Goal: Information Seeking & Learning: Learn about a topic

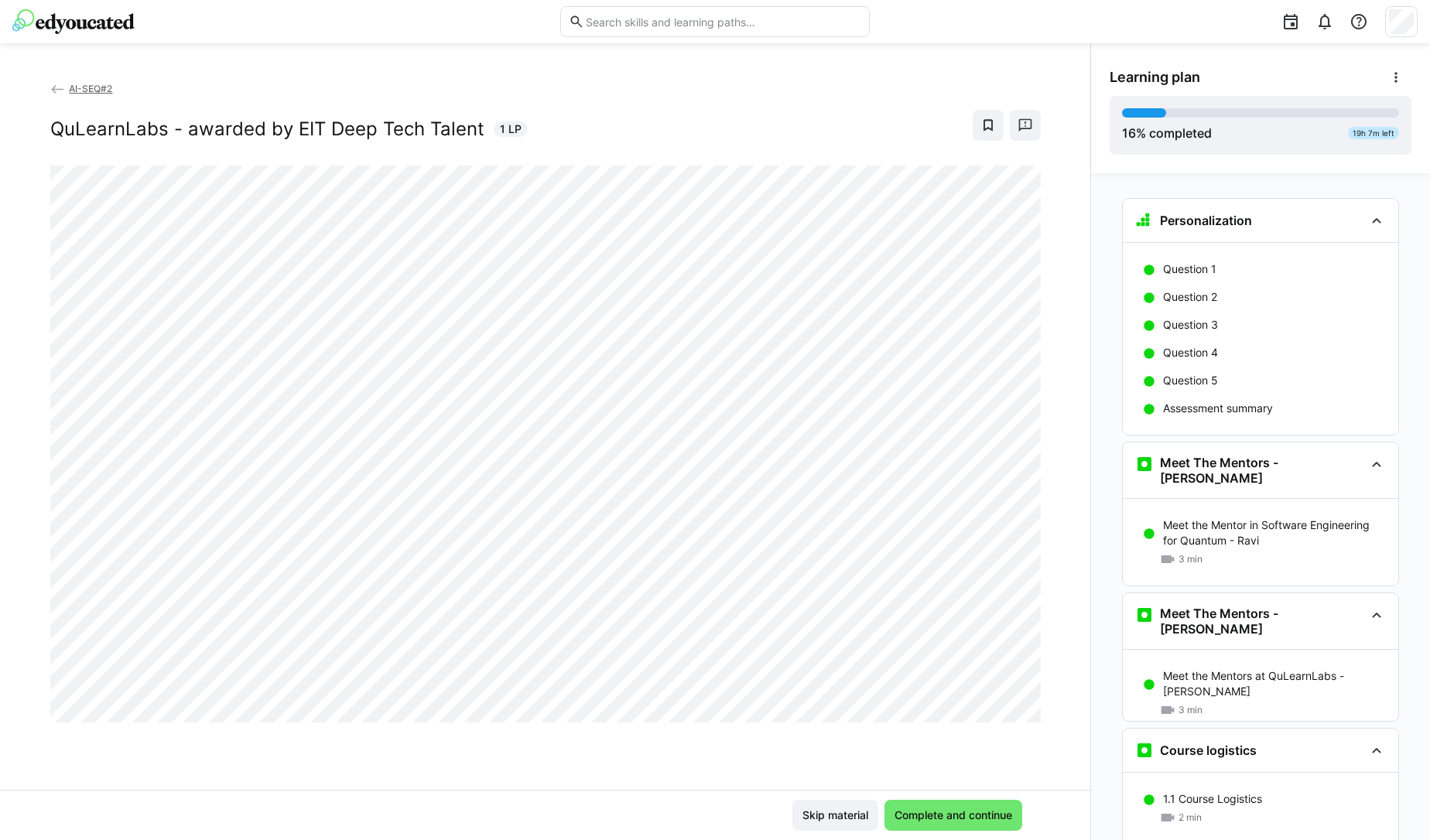
scroll to position [1846, 0]
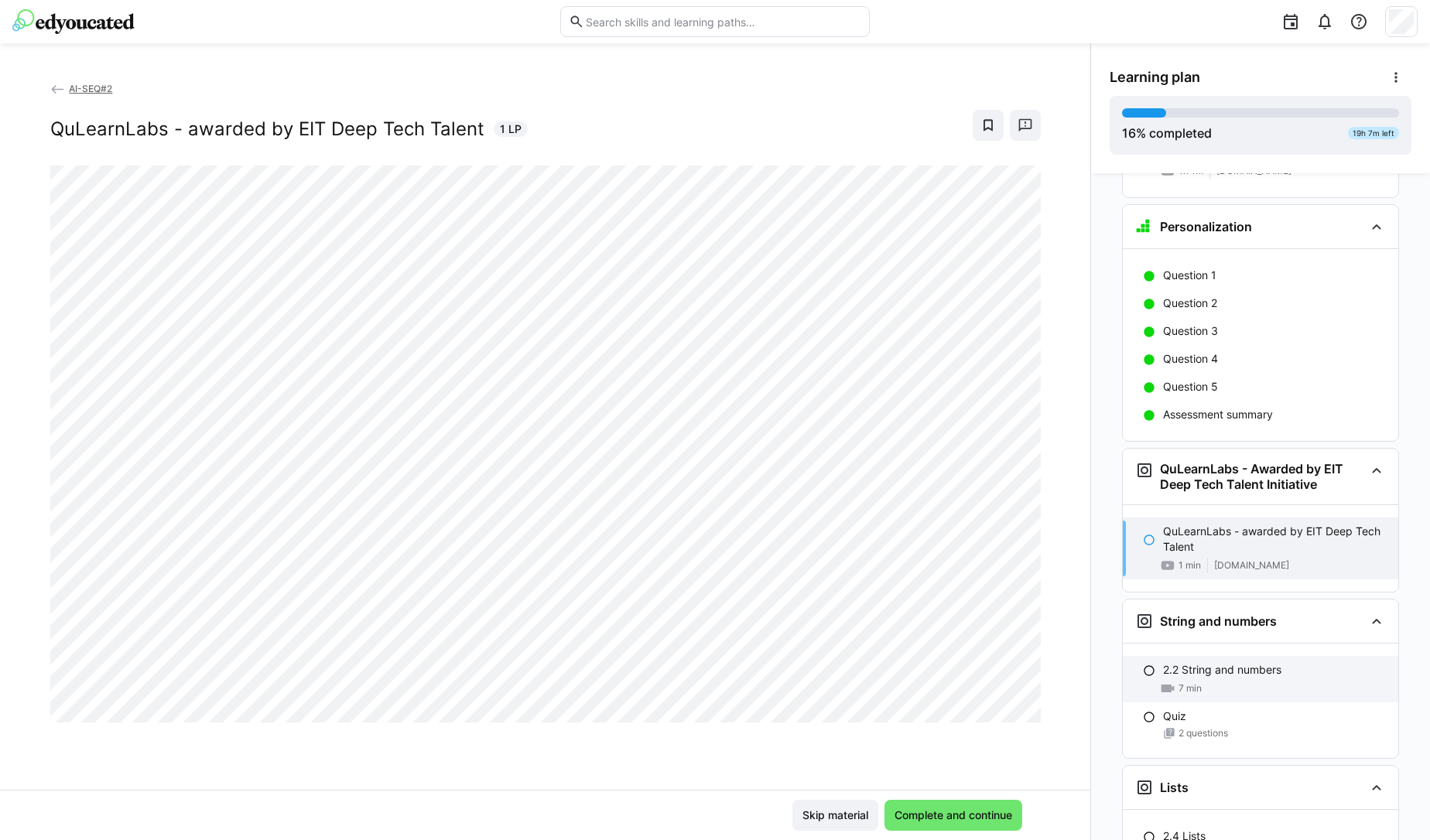
click at [1236, 663] on p "2.2 String and numbers" at bounding box center [1221, 670] width 118 height 15
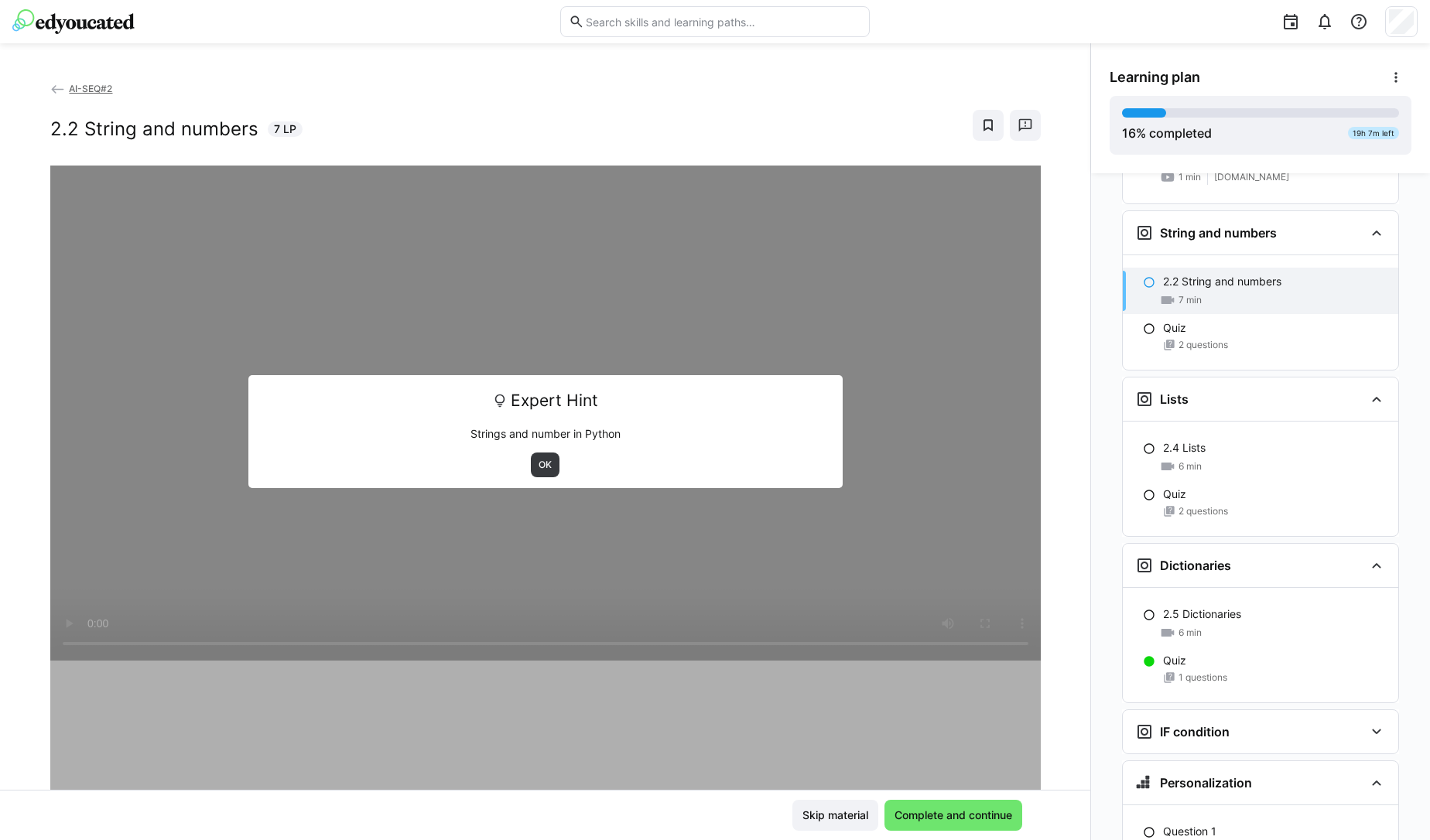
scroll to position [2246, 0]
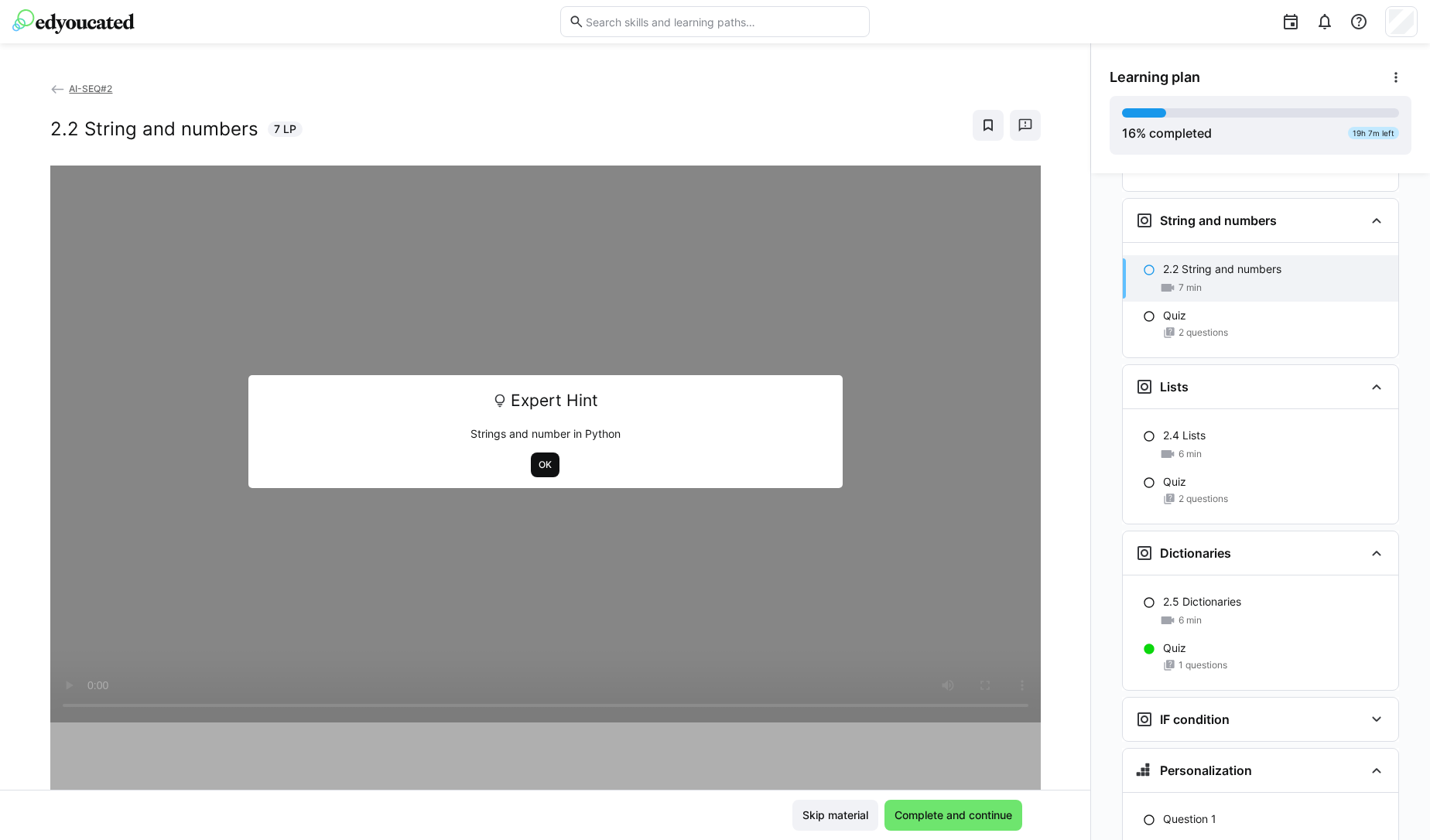
click at [537, 462] on span "OK" at bounding box center [545, 464] width 16 height 12
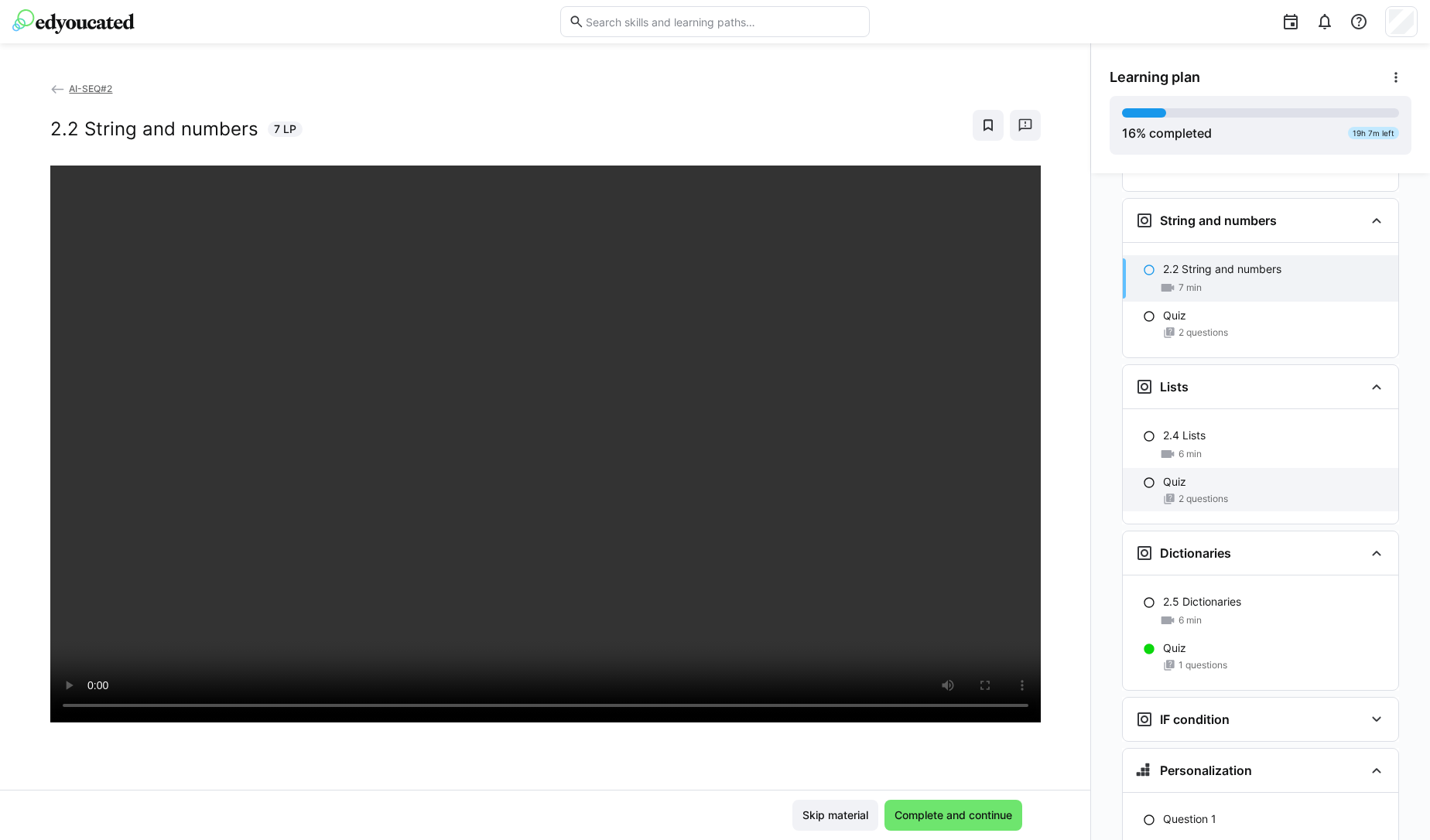
click at [1186, 474] on div "Quiz" at bounding box center [1274, 481] width 223 height 15
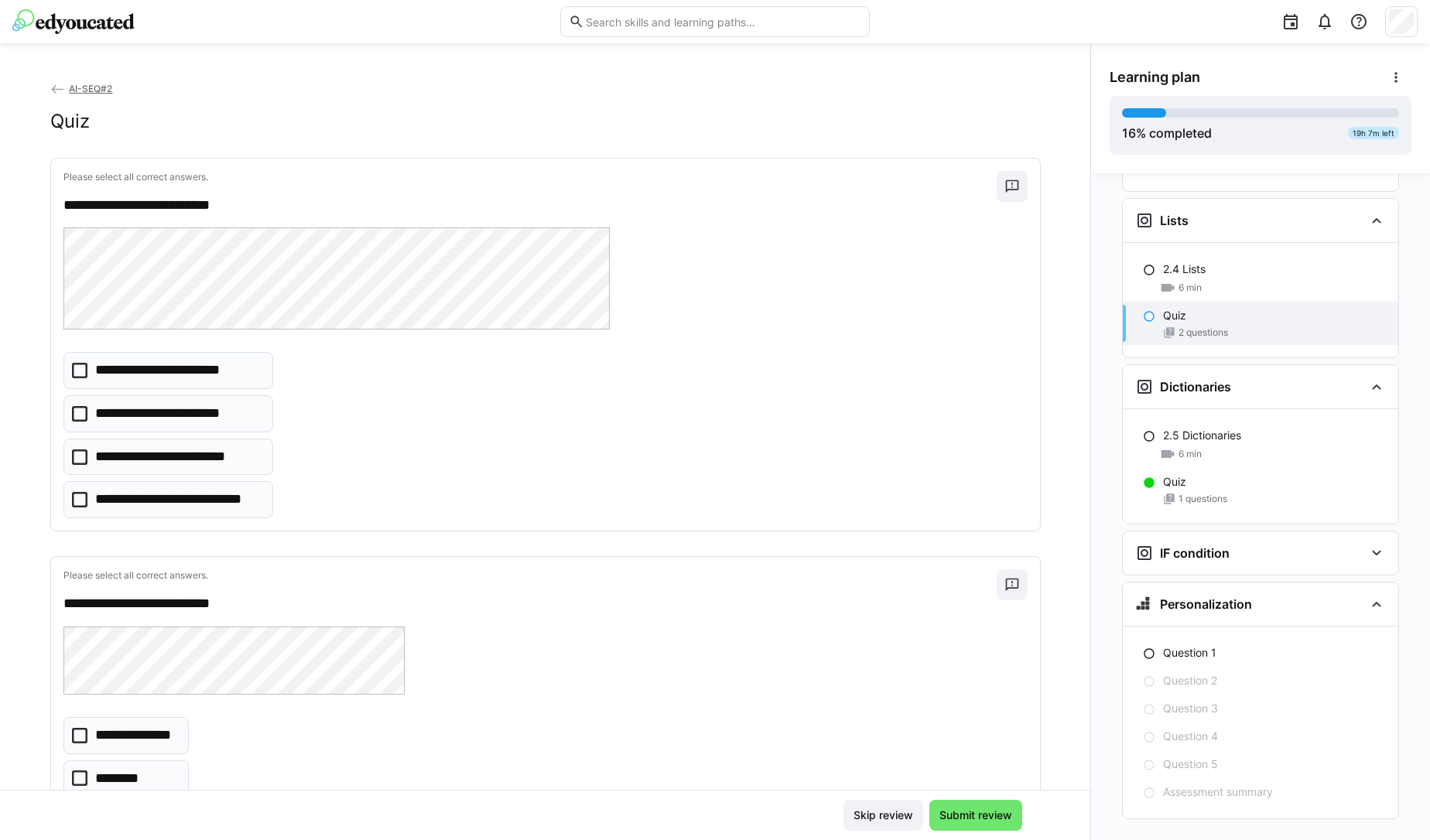
scroll to position [143, 0]
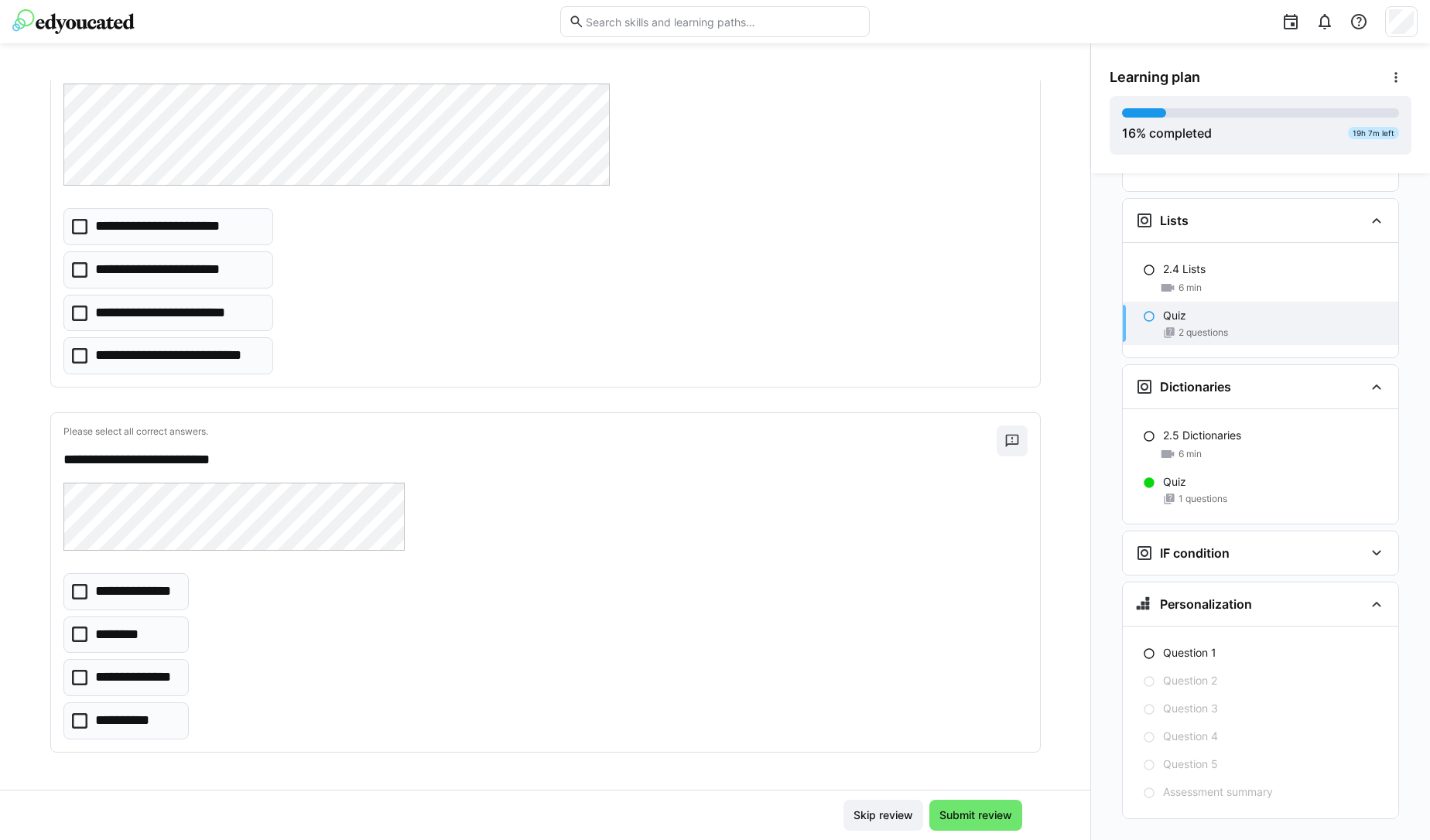
click at [72, 676] on icon at bounding box center [79, 678] width 15 height 15
click at [72, 227] on icon at bounding box center [79, 227] width 15 height 15
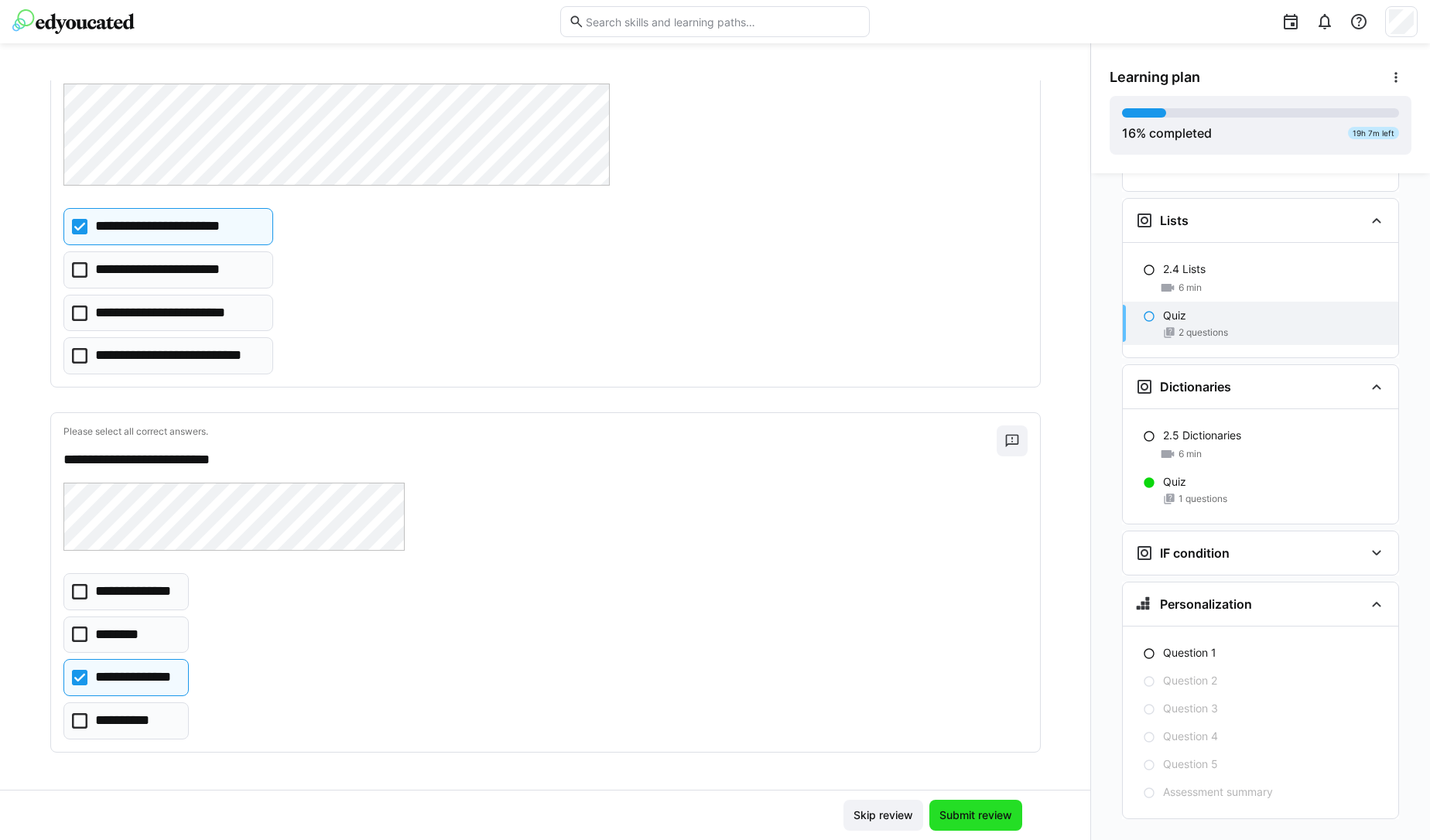
click at [958, 822] on span "Submit review" at bounding box center [976, 815] width 77 height 15
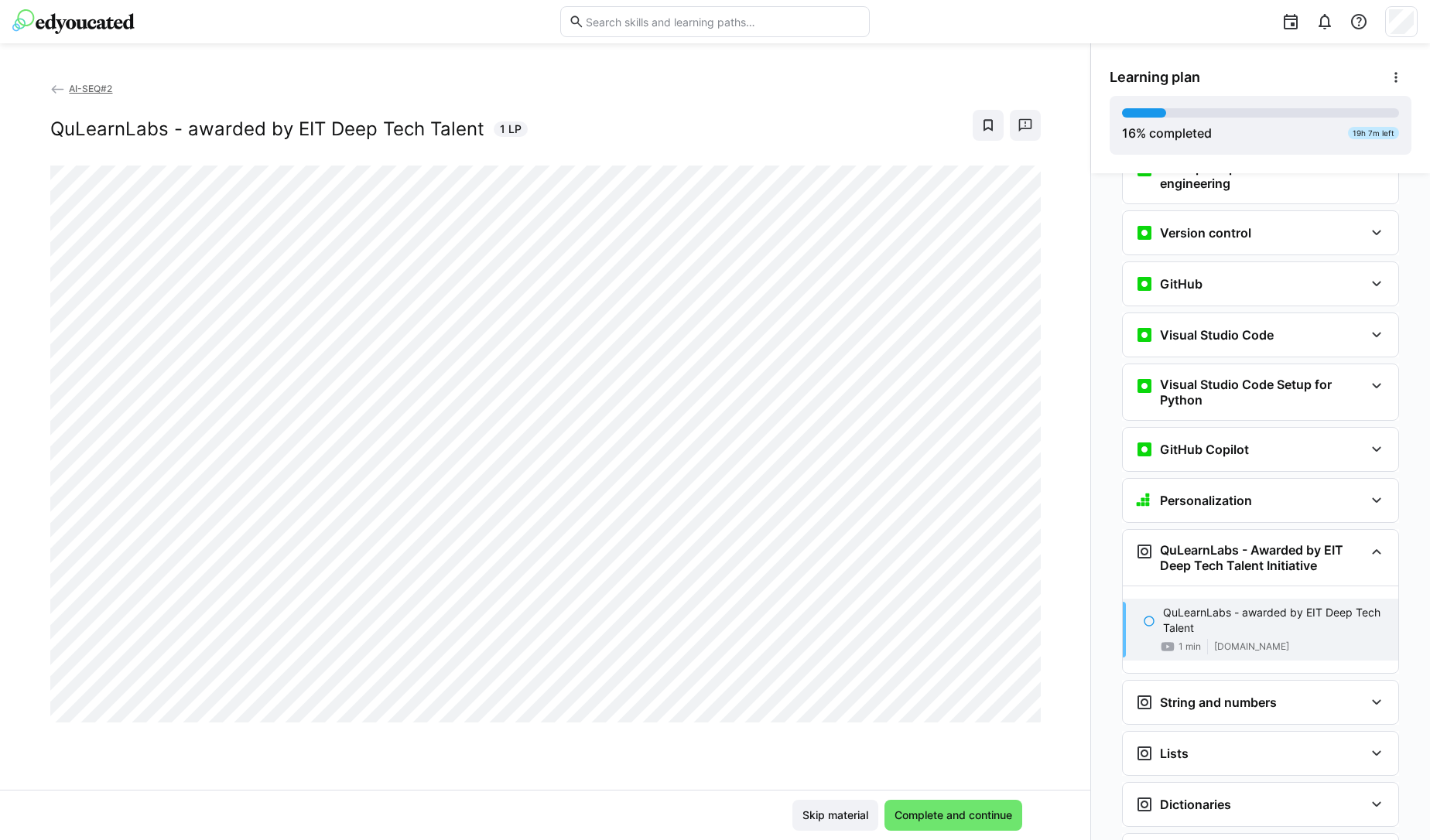
scroll to position [465, 0]
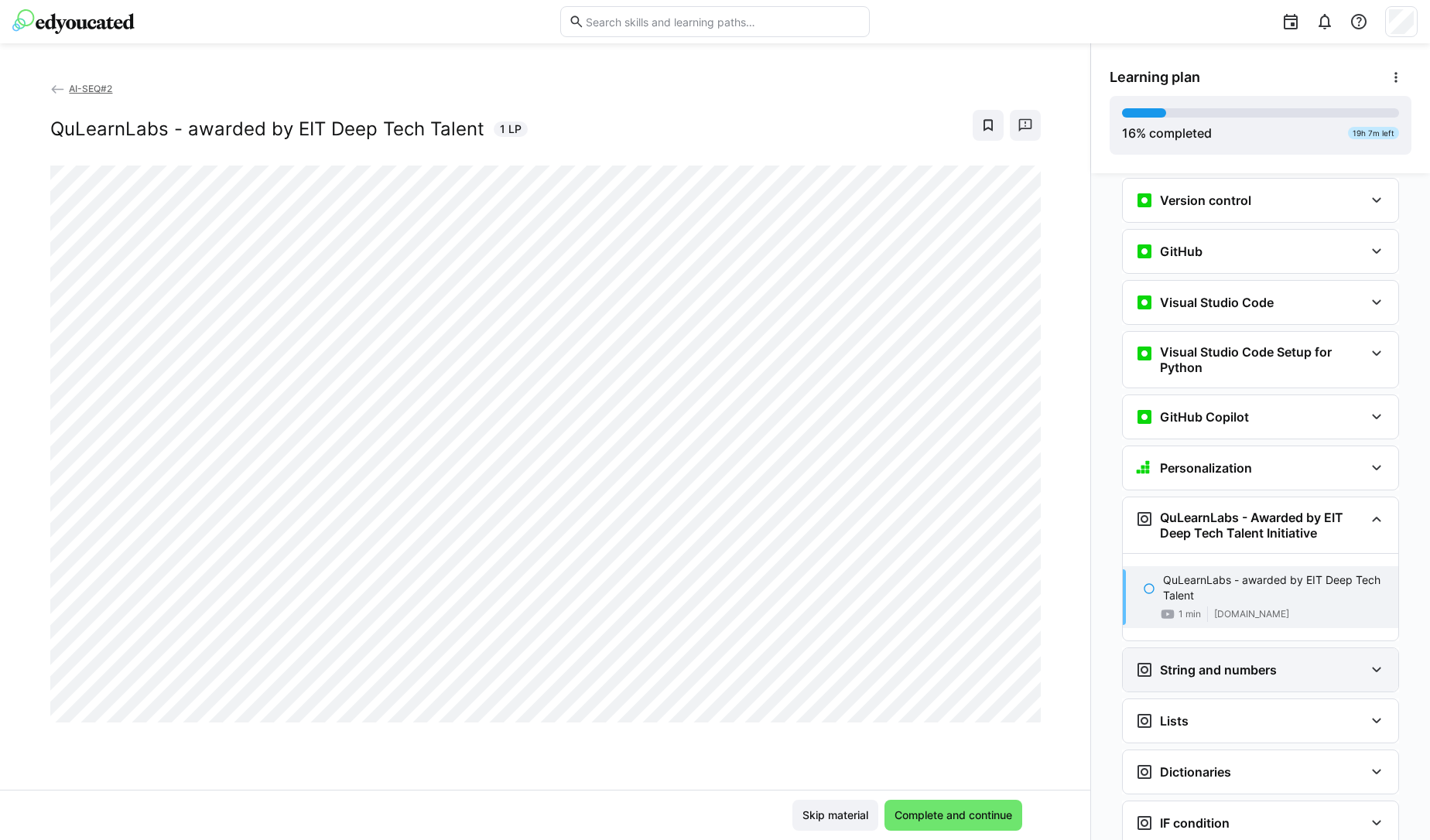
click at [1177, 657] on div "String and numbers" at bounding box center [1260, 670] width 276 height 43
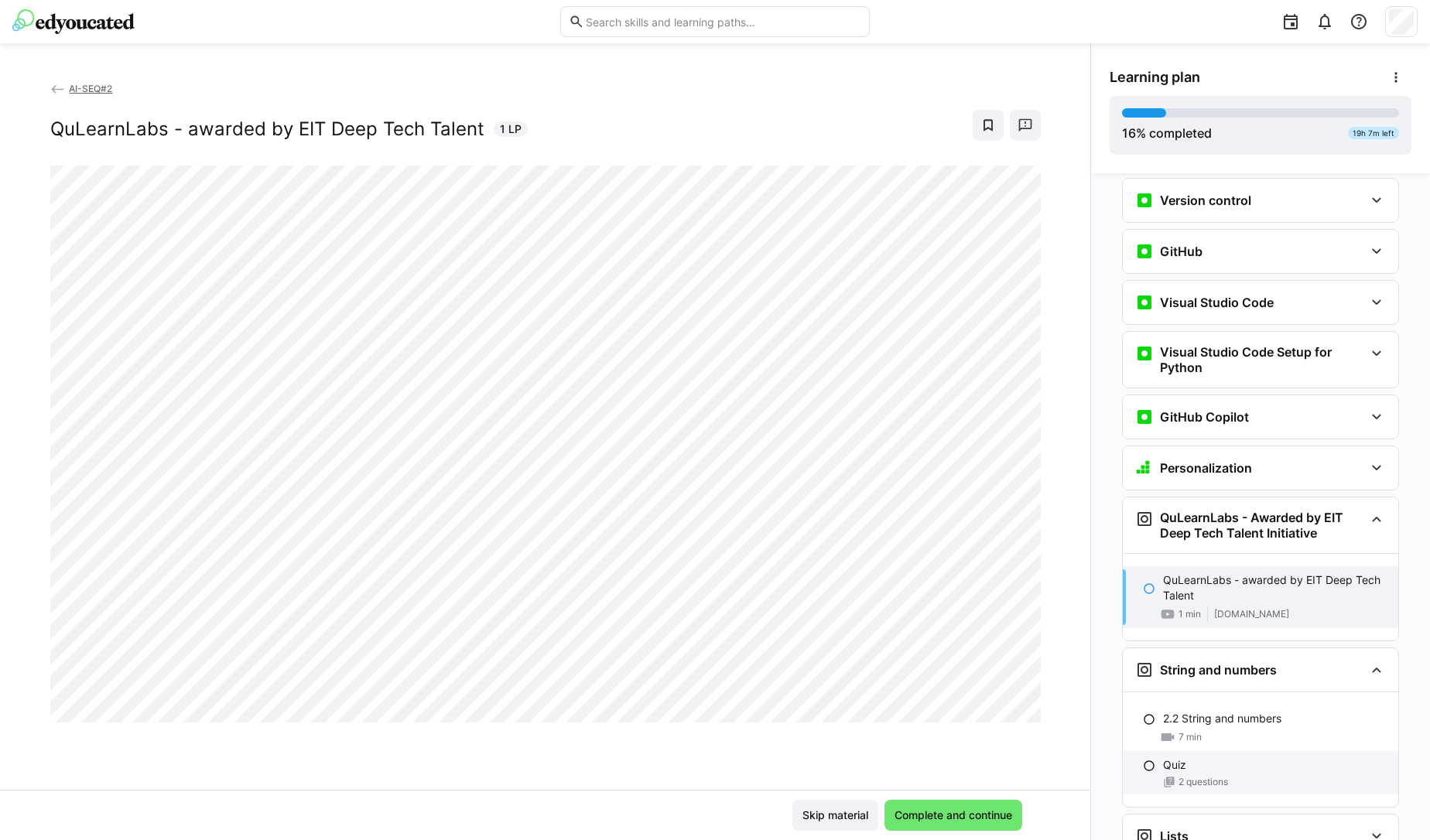
click at [1167, 776] on eds-icon at bounding box center [1169, 781] width 12 height 12
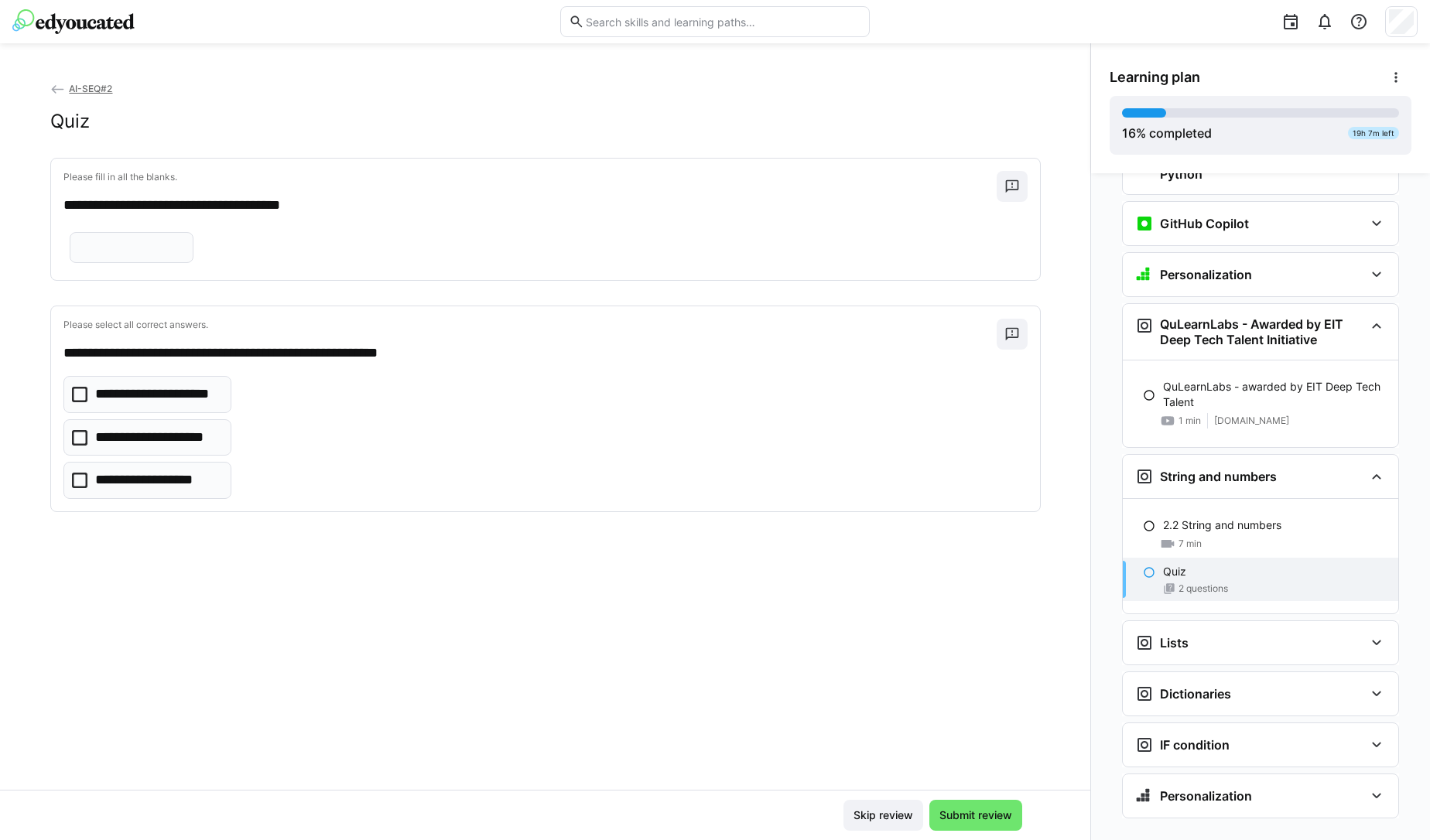
scroll to position [661, 0]
click at [1330, 465] on div "String and numbers" at bounding box center [1249, 475] width 229 height 19
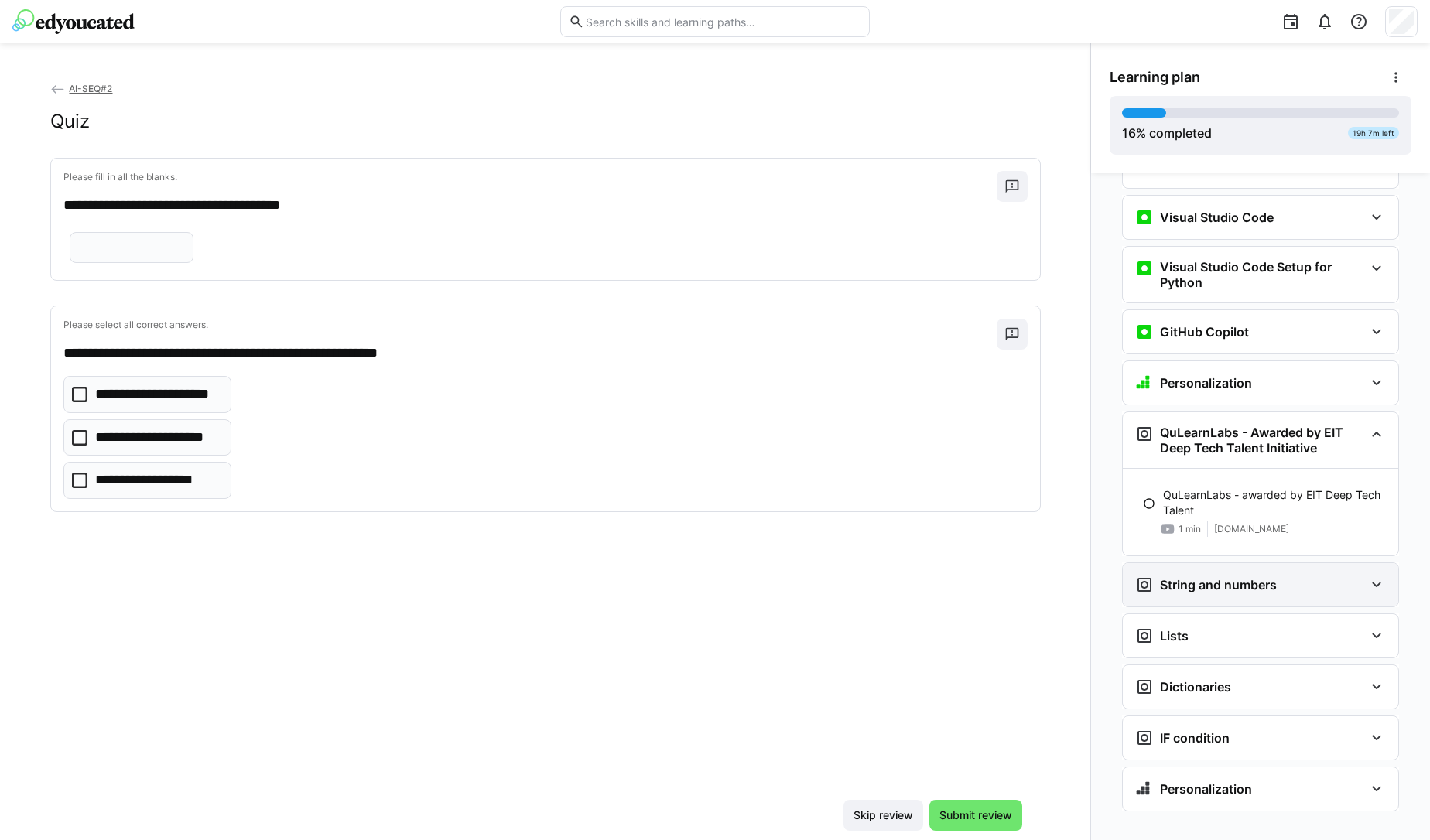
scroll to position [546, 0]
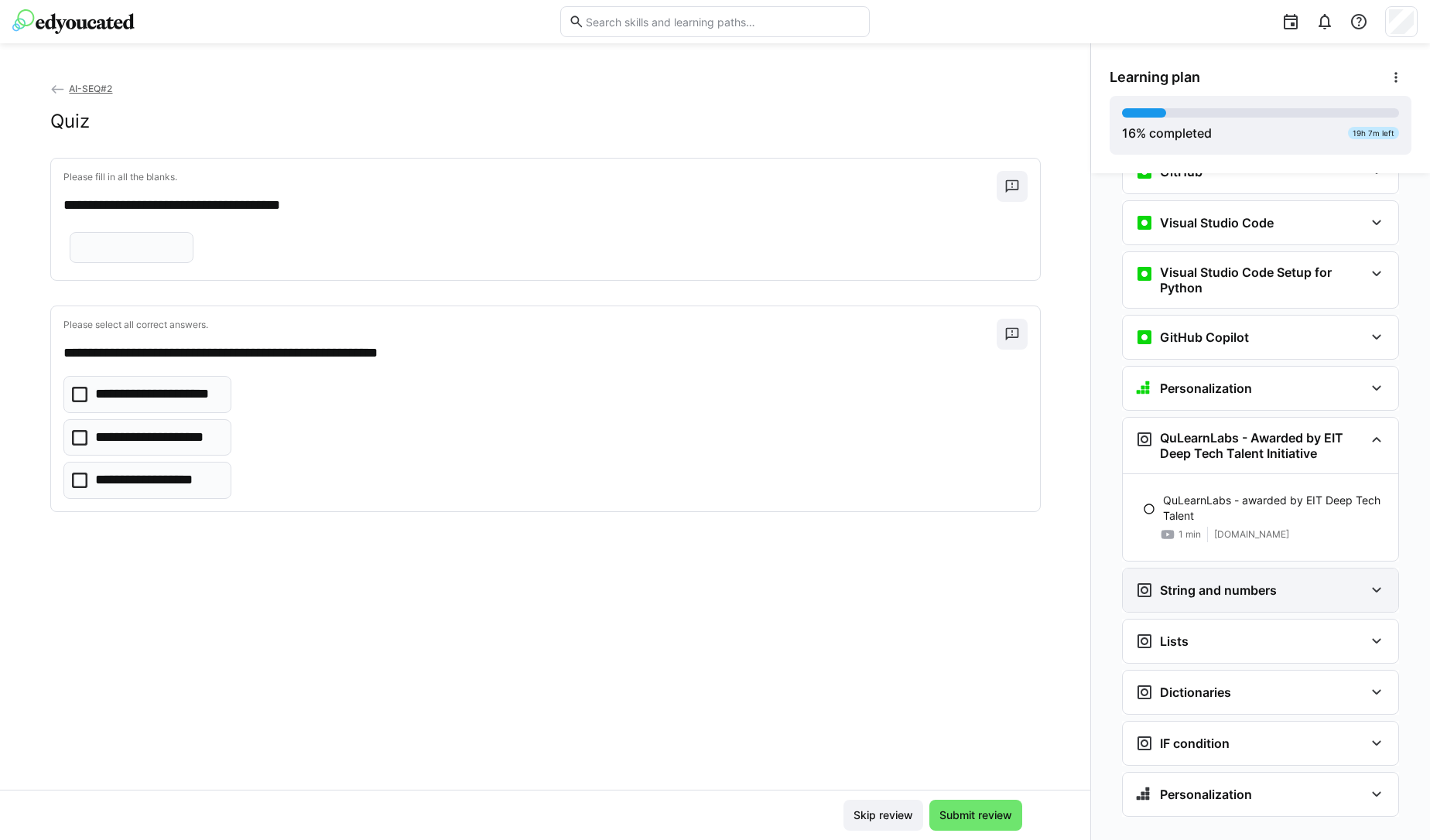
click at [1334, 568] on div "String and numbers" at bounding box center [1260, 590] width 276 height 43
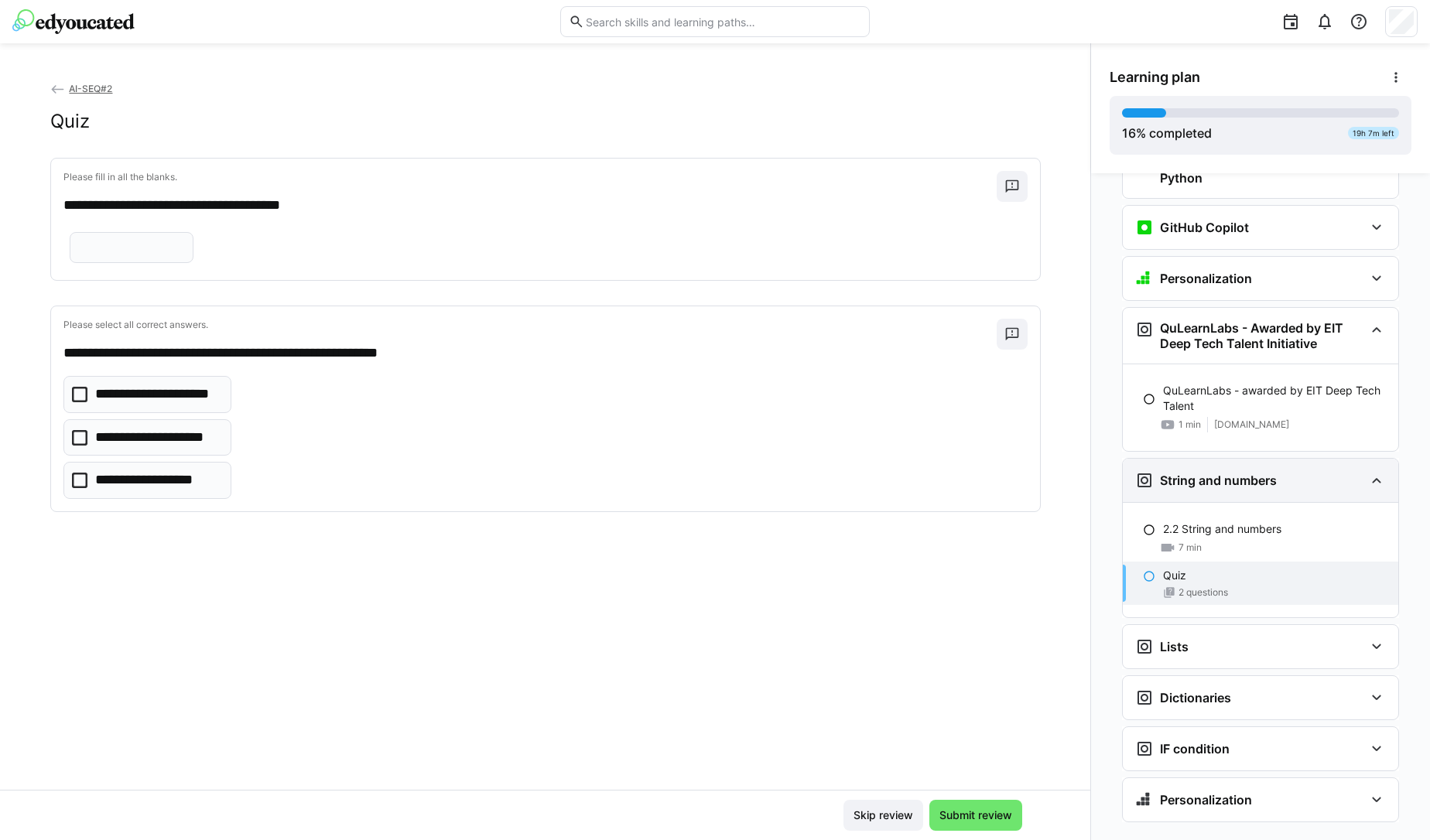
scroll to position [661, 0]
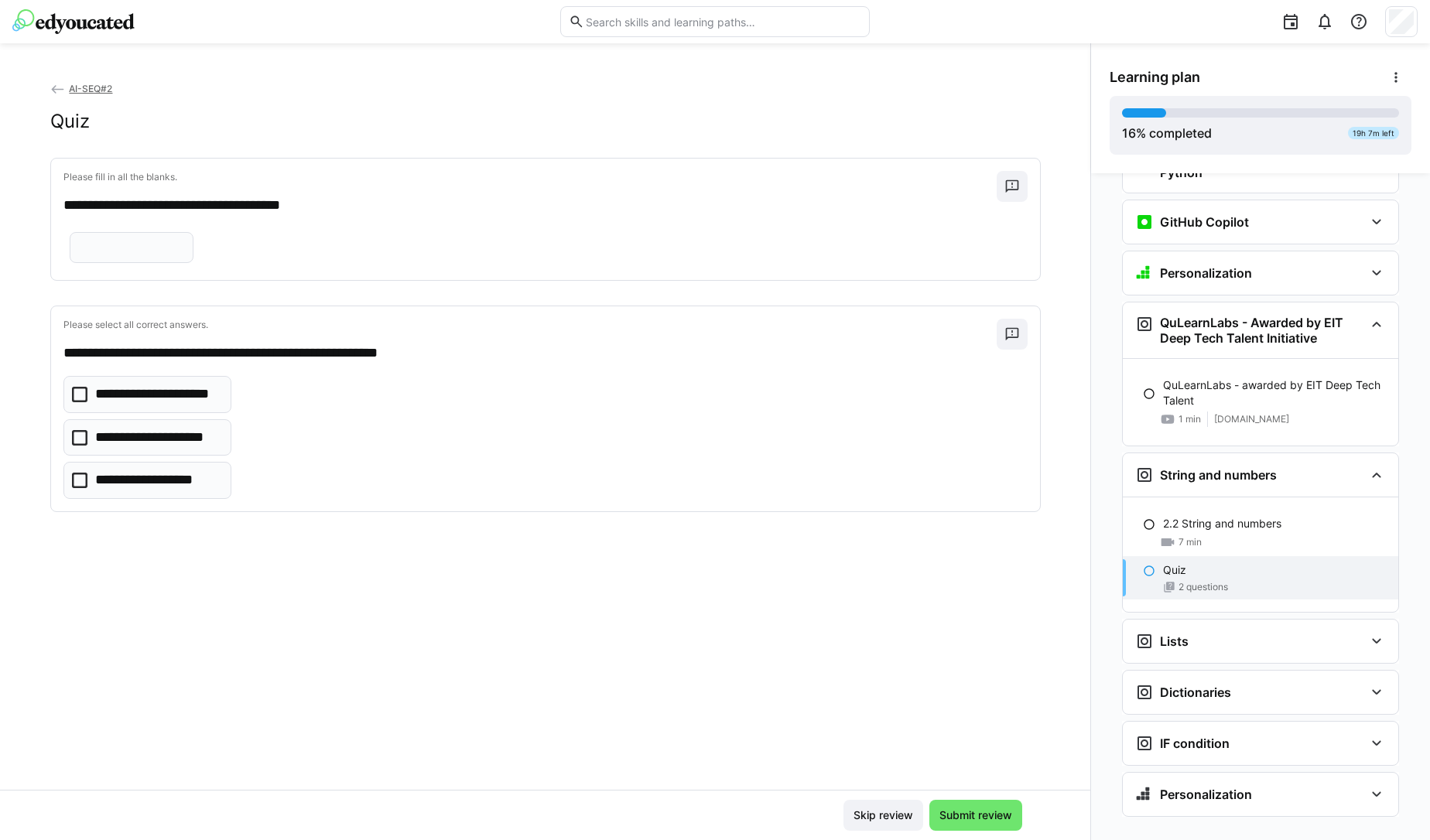
click at [1236, 563] on div "Quiz" at bounding box center [1274, 570] width 223 height 15
click at [1221, 632] on div "Lists" at bounding box center [1249, 642] width 229 height 19
click at [1171, 729] on p "Quiz" at bounding box center [1174, 736] width 24 height 15
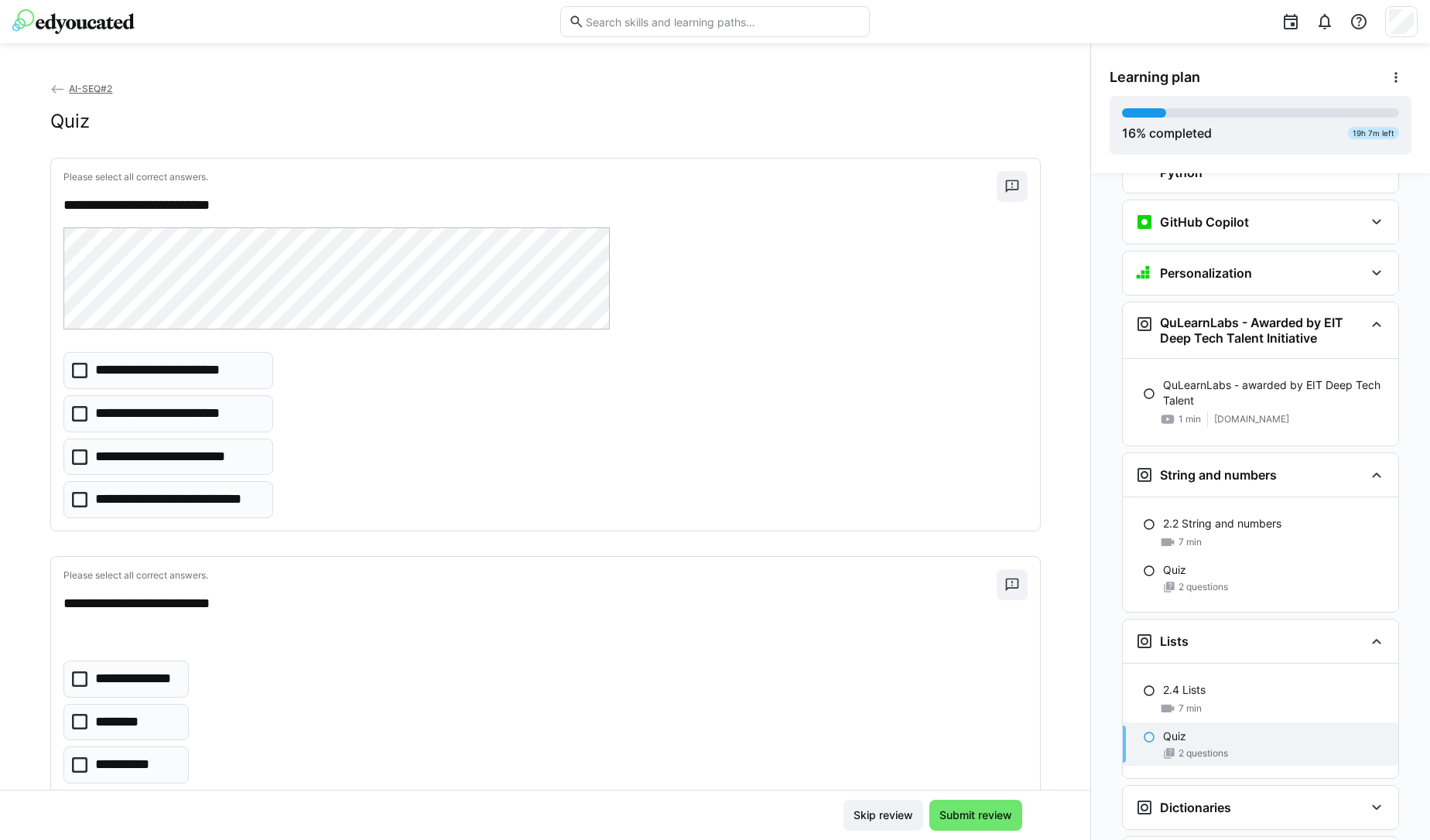
scroll to position [776, 0]
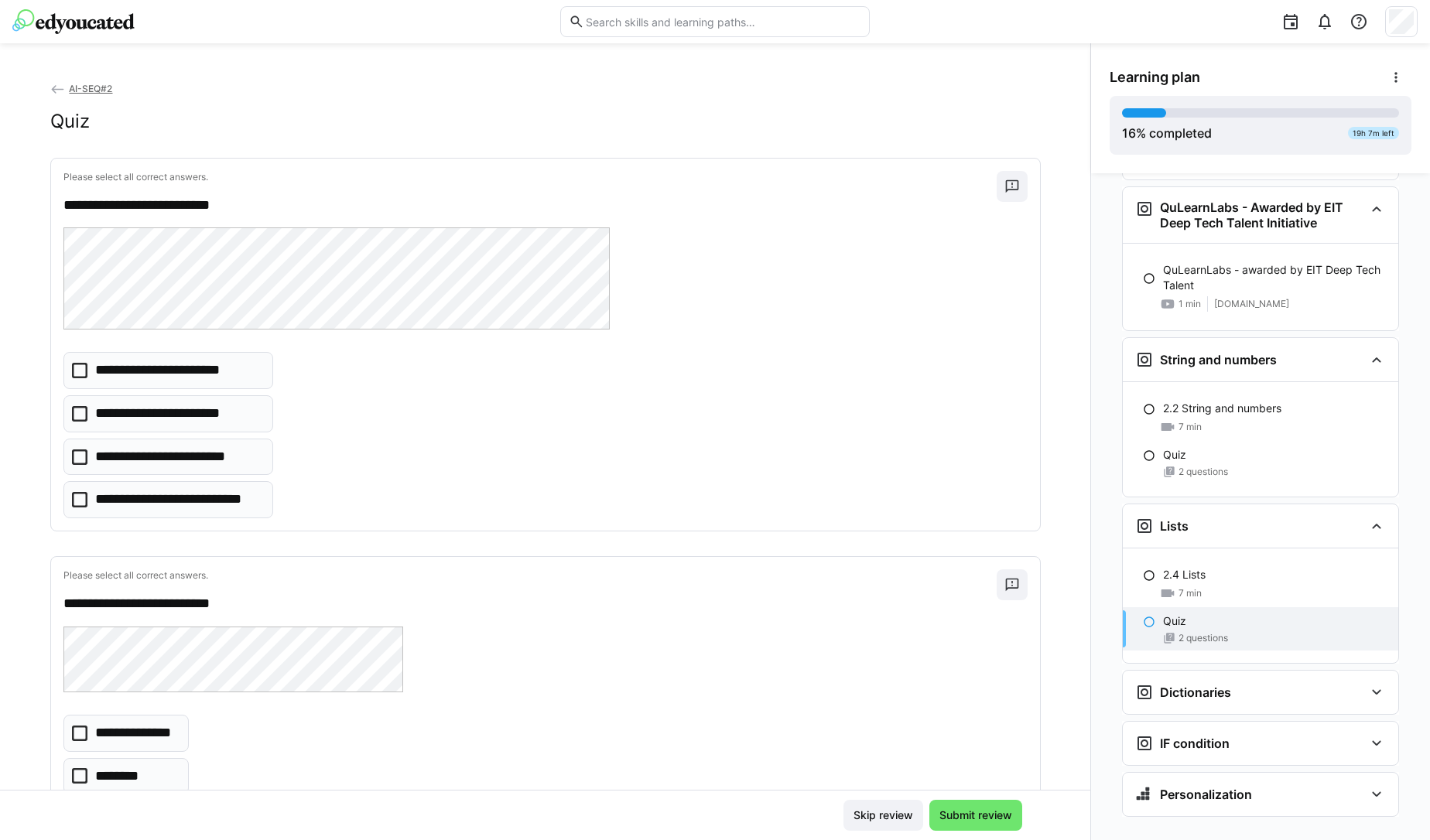
click at [72, 369] on icon at bounding box center [79, 370] width 15 height 15
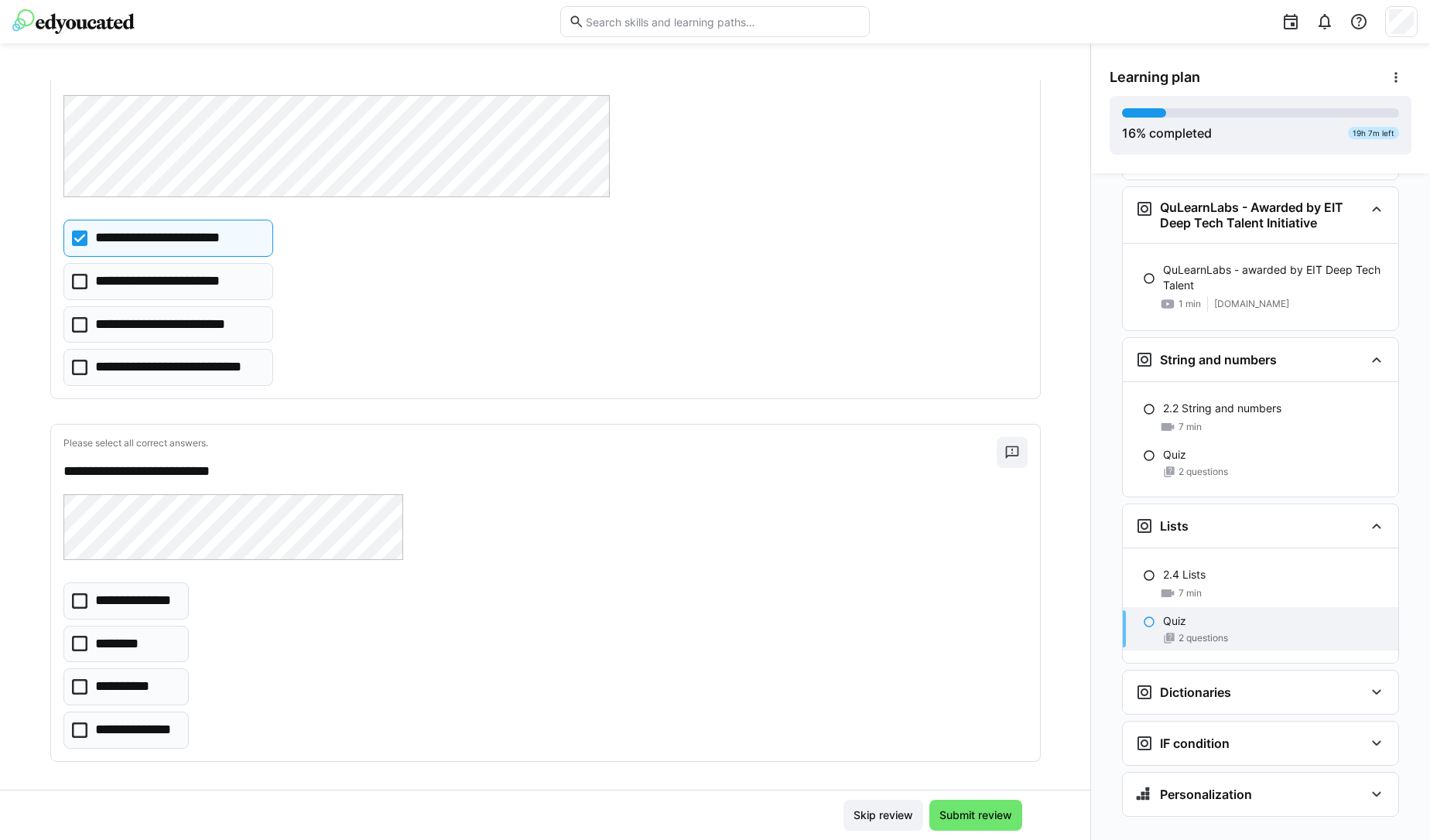
scroll to position [137, 0]
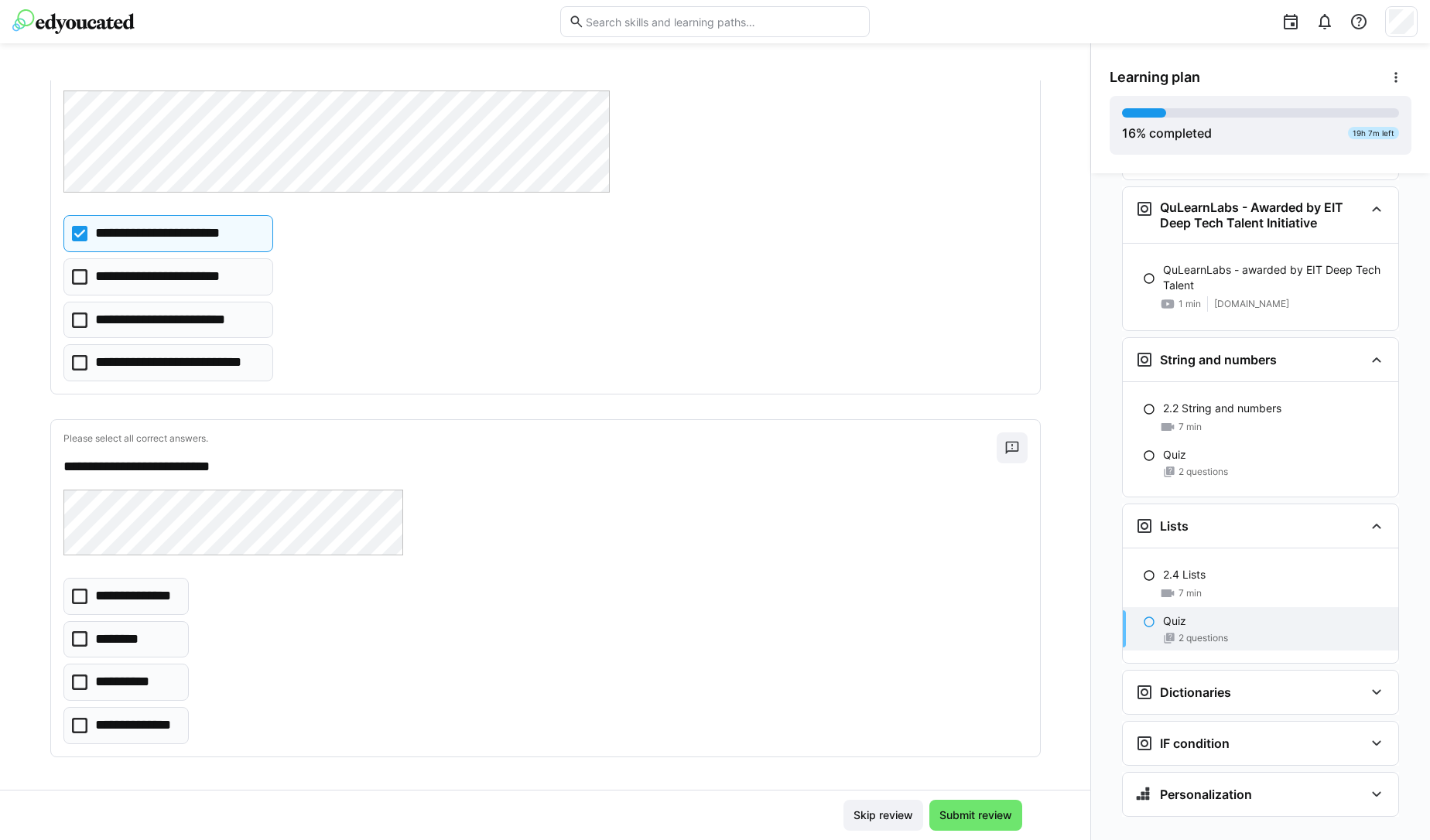
click at [72, 726] on icon at bounding box center [79, 726] width 15 height 15
click at [963, 823] on span "Submit review" at bounding box center [975, 815] width 93 height 31
